Goal: Entertainment & Leisure: Consume media (video, audio)

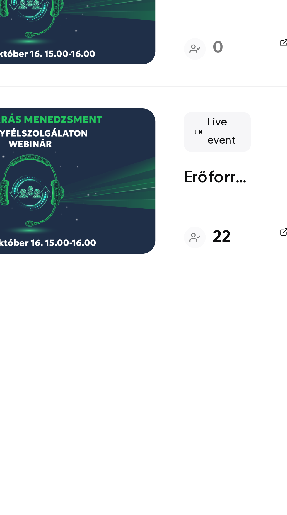
scroll to position [0, 16]
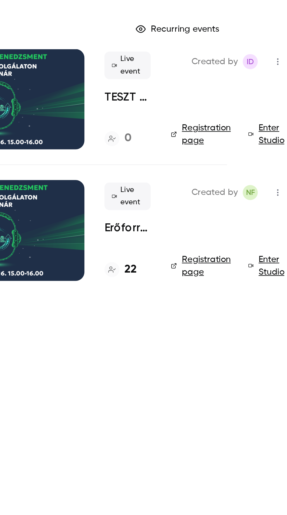
click at [170, 76] on div at bounding box center [150, 73] width 83 height 47
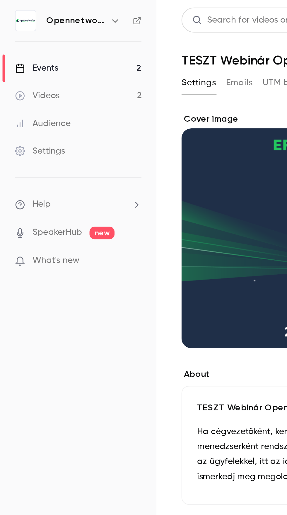
click at [16, 45] on div "Videos" at bounding box center [17, 45] width 21 height 6
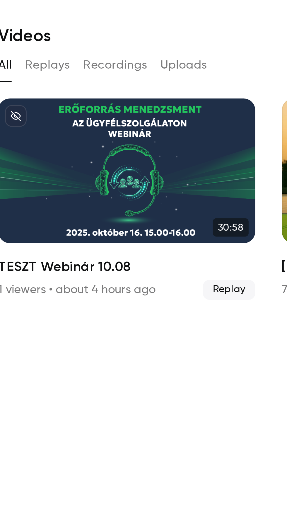
click at [112, 81] on div "TESZT Webinár 10.08" at bounding box center [130, 75] width 91 height 51
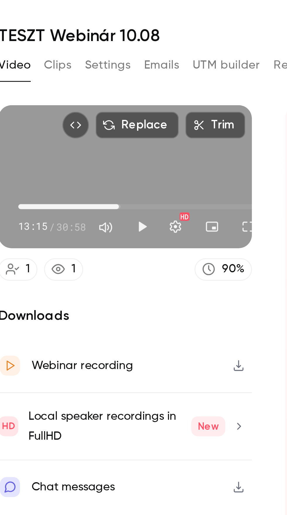
click at [134, 95] on button "Play" at bounding box center [136, 96] width 12 height 12
type input "******"
